Goal: Task Accomplishment & Management: Manage account settings

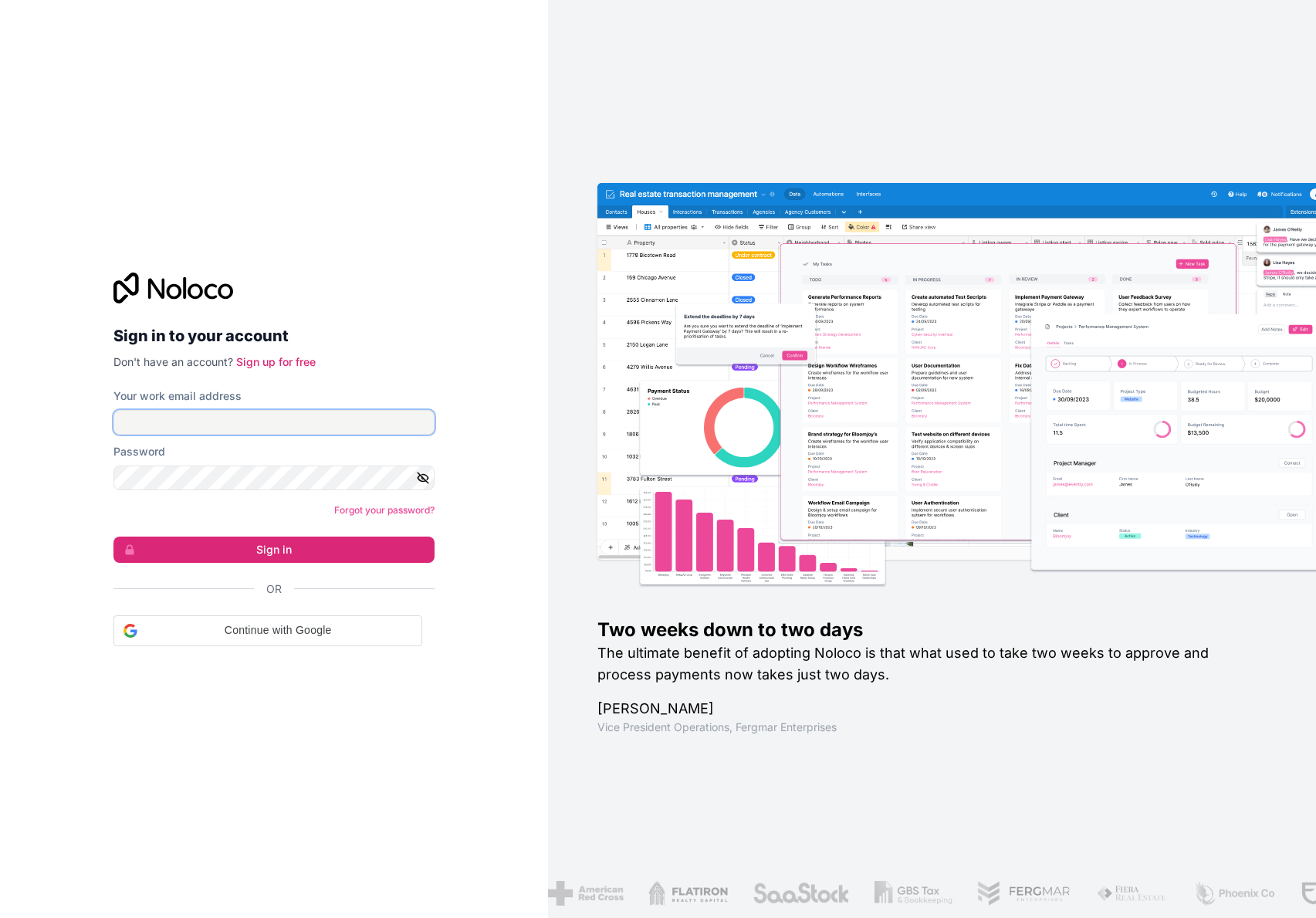
click at [314, 428] on input "Your work email address" at bounding box center [274, 422] width 321 height 25
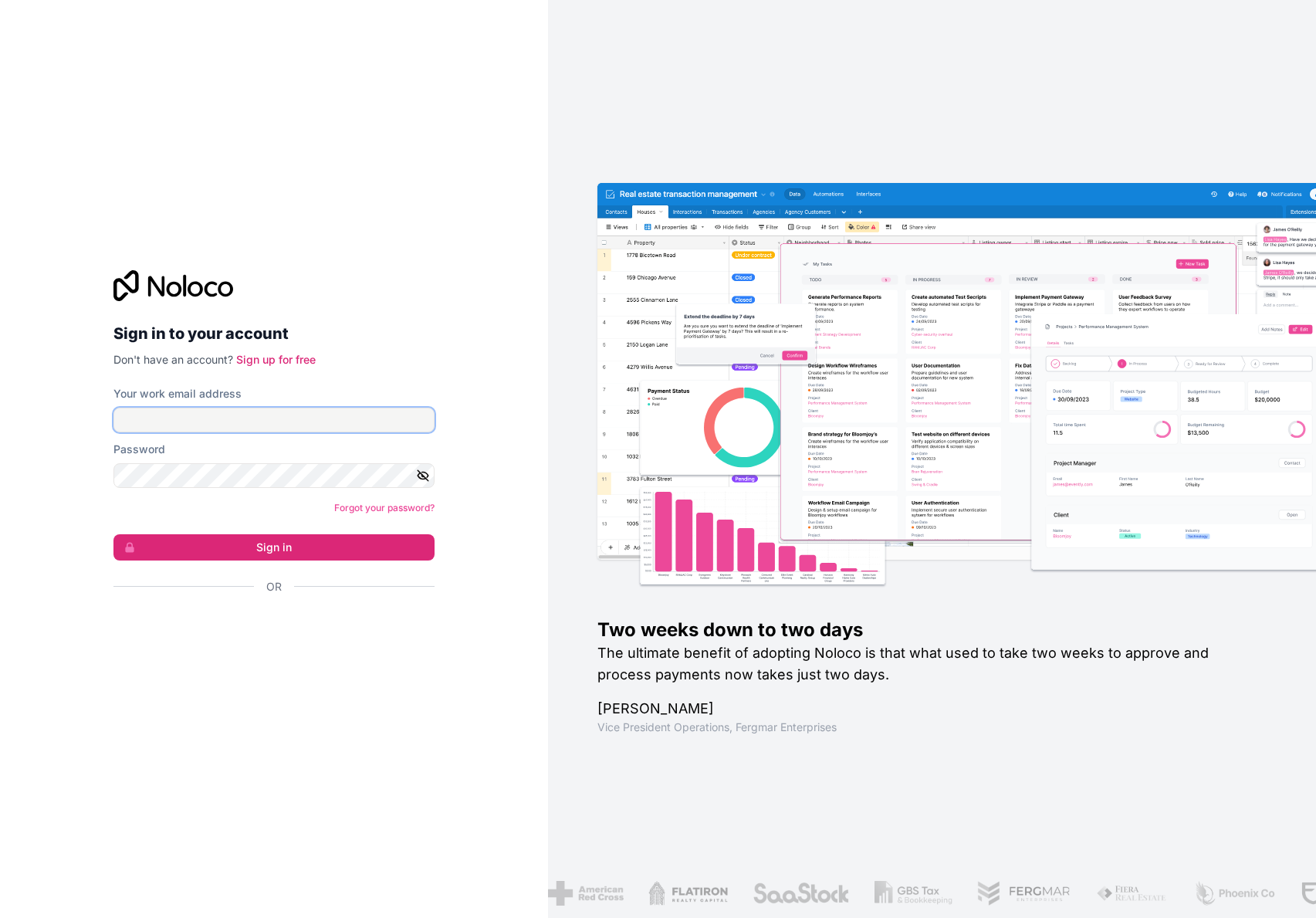
type input "**********"
click at [114, 534] on button "Sign in" at bounding box center [274, 547] width 321 height 27
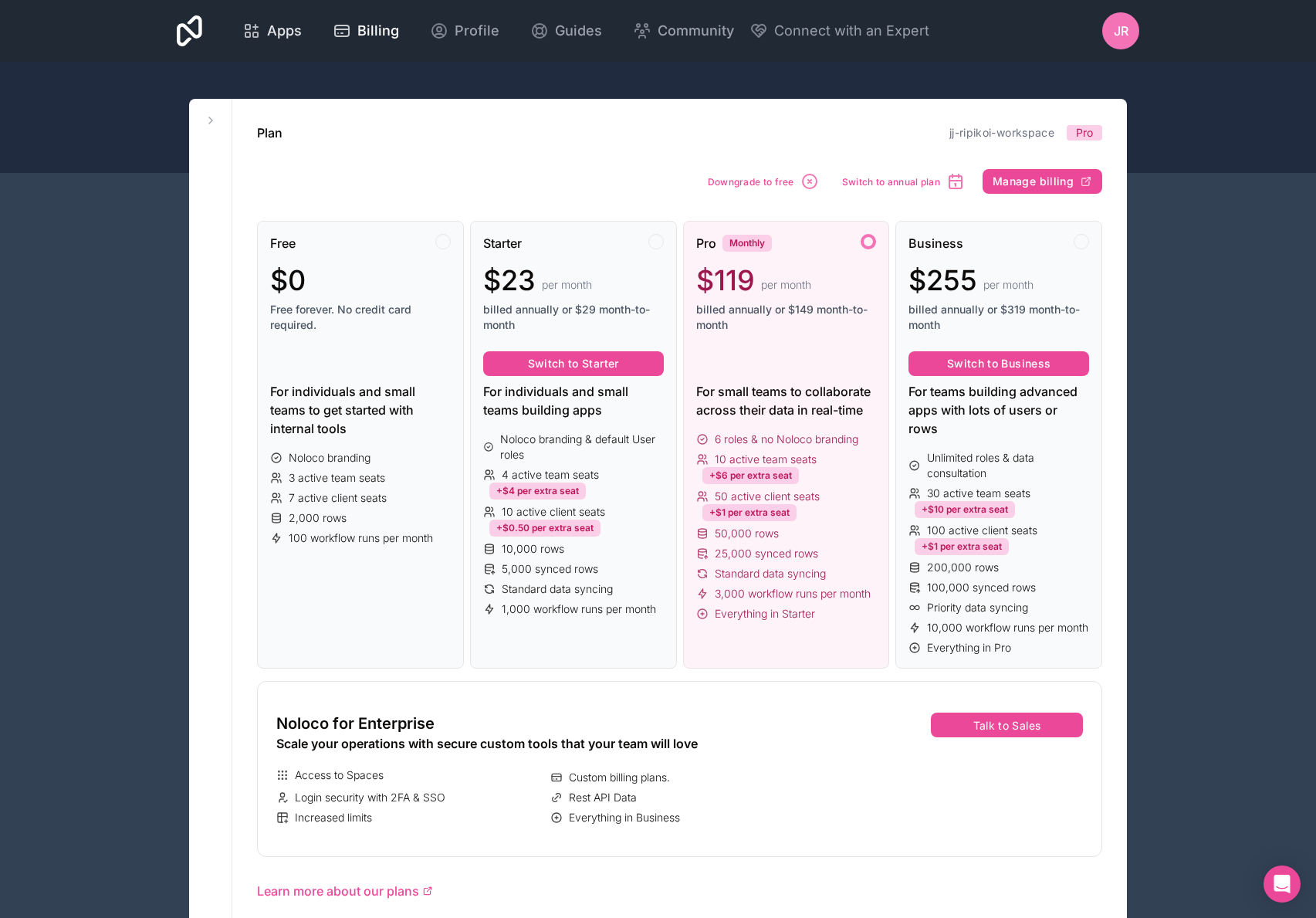
click at [282, 20] on span "Apps" at bounding box center [285, 30] width 34 height 22
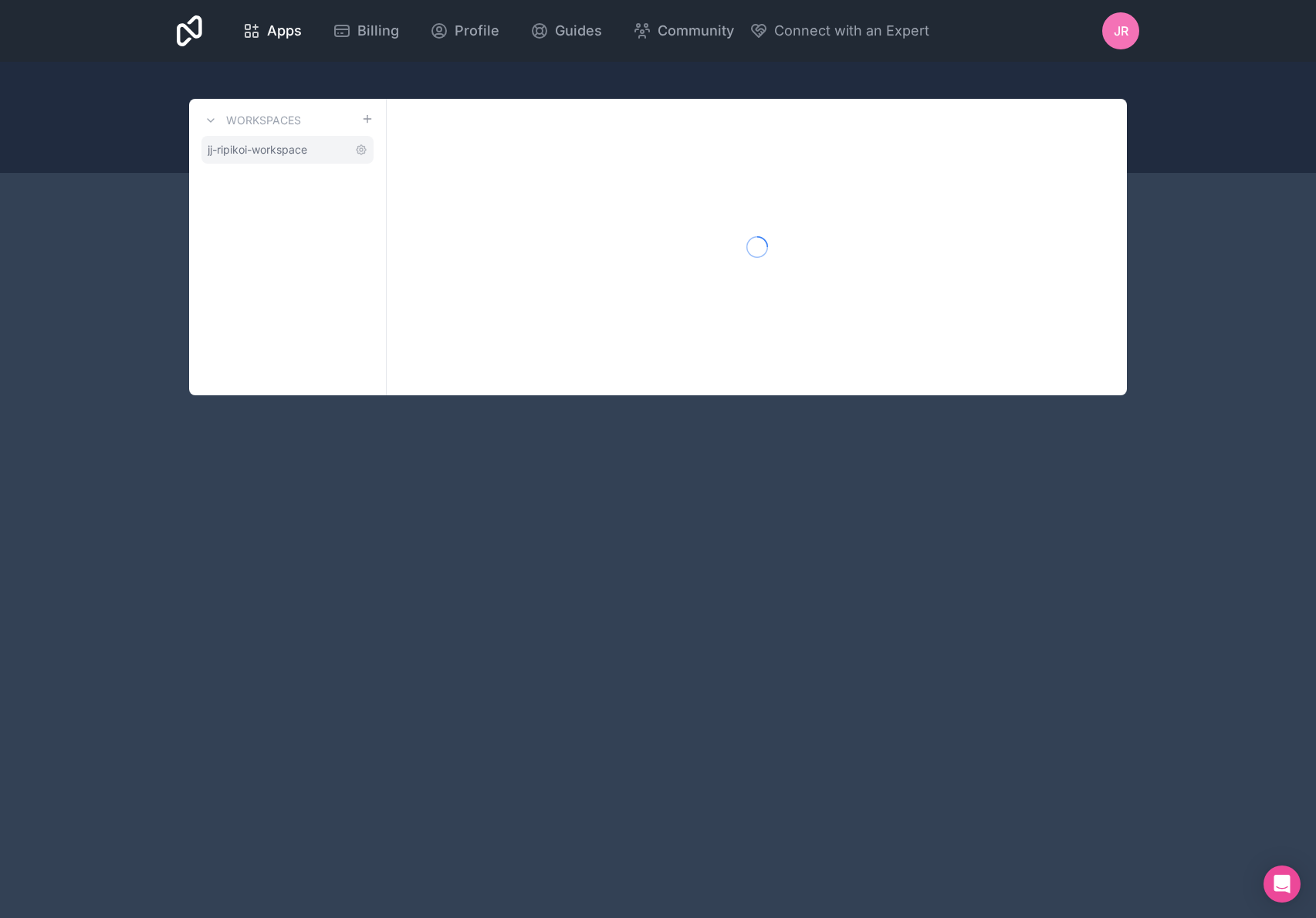
click at [290, 146] on span "jj-ripikoi-workspace" at bounding box center [257, 150] width 100 height 15
click at [360, 150] on icon at bounding box center [361, 150] width 12 height 12
